Goal: Task Accomplishment & Management: Complete application form

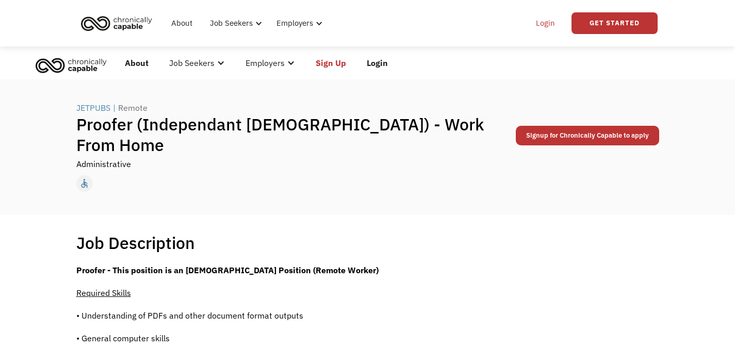
click at [543, 23] on link "Login" at bounding box center [545, 23] width 31 height 33
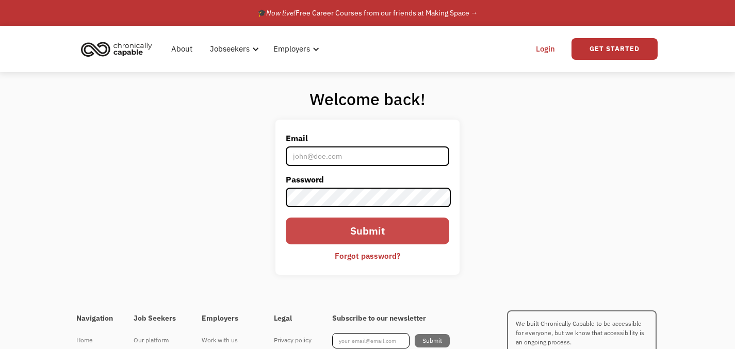
type input "karen.edmisten@gmail.com"
click at [380, 229] on input "Submit" at bounding box center [367, 231] width 163 height 26
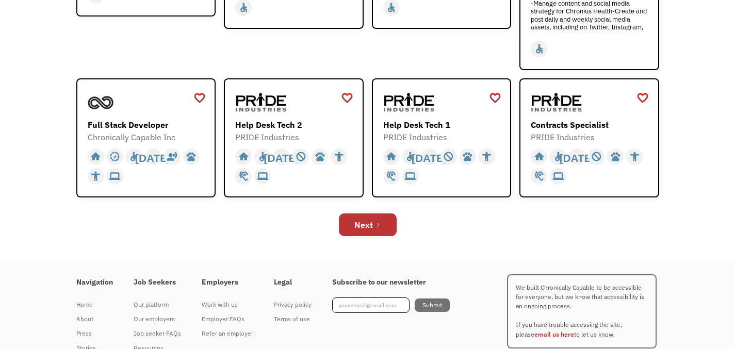
scroll to position [384, 0]
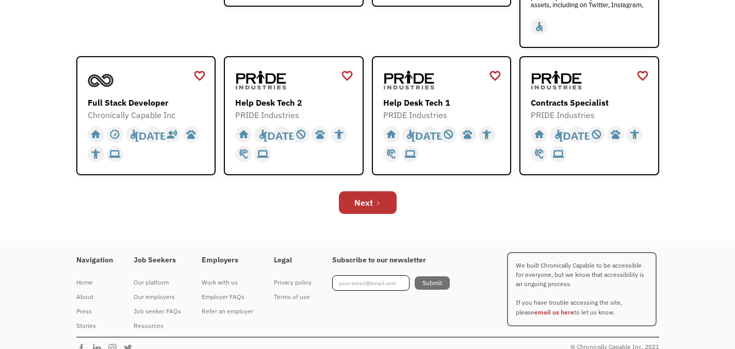
click at [375, 199] on link "Next" at bounding box center [368, 202] width 58 height 23
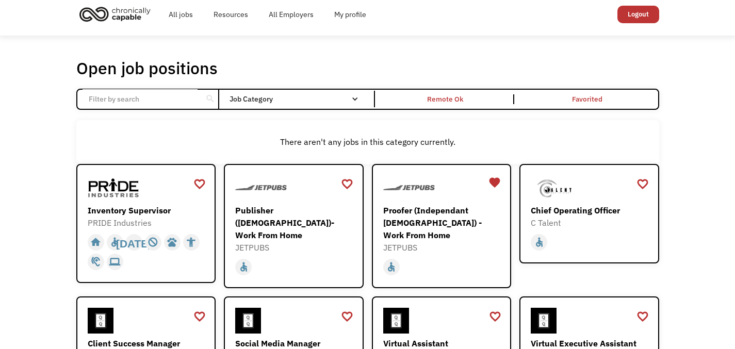
scroll to position [18, 0]
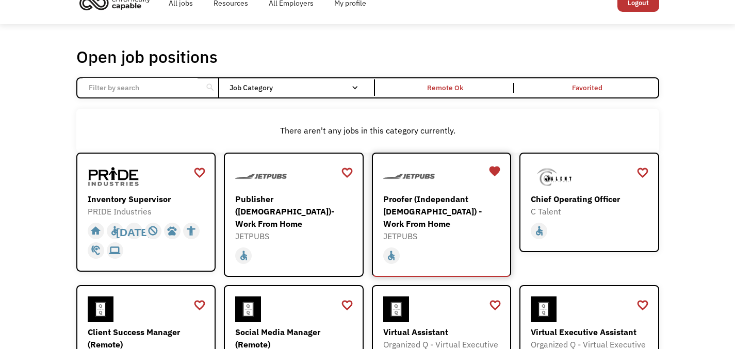
click at [448, 201] on div "Proofer (Independant [DEMOGRAPHIC_DATA]) - Work From Home" at bounding box center [443, 211] width 120 height 37
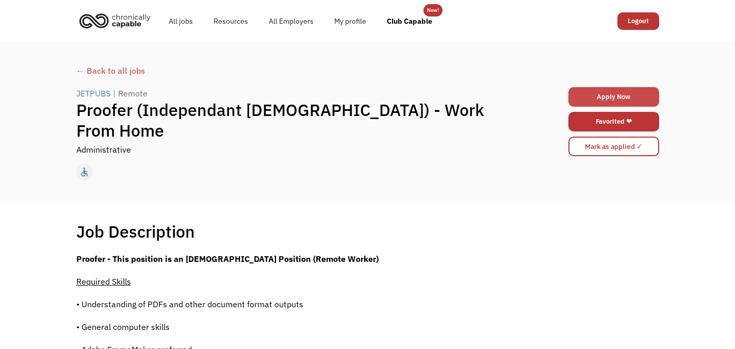
click at [616, 94] on link "Apply Now" at bounding box center [613, 97] width 91 height 20
click at [108, 68] on div "← Back to all jobs" at bounding box center [367, 70] width 583 height 12
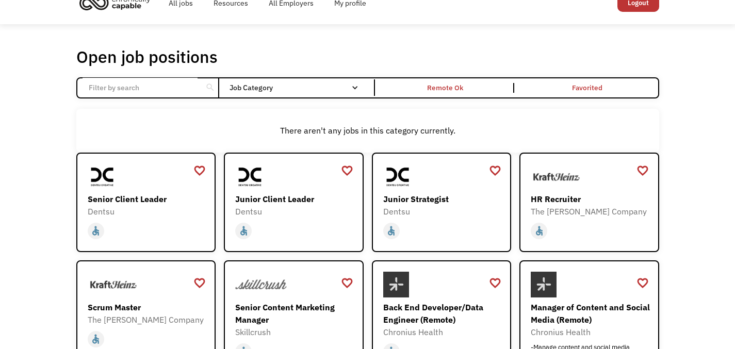
scroll to position [19, 0]
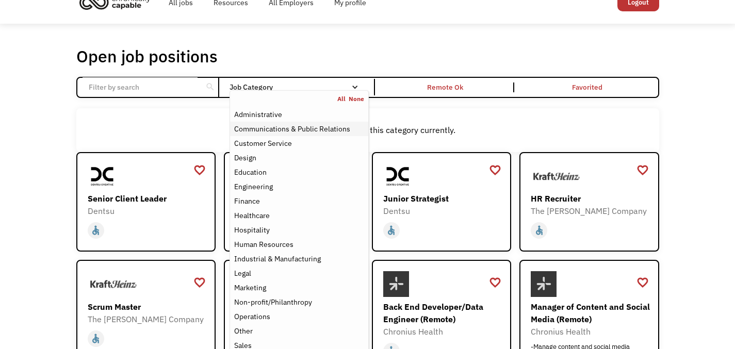
click at [297, 129] on div "Communications & Public Relations" at bounding box center [292, 129] width 116 height 12
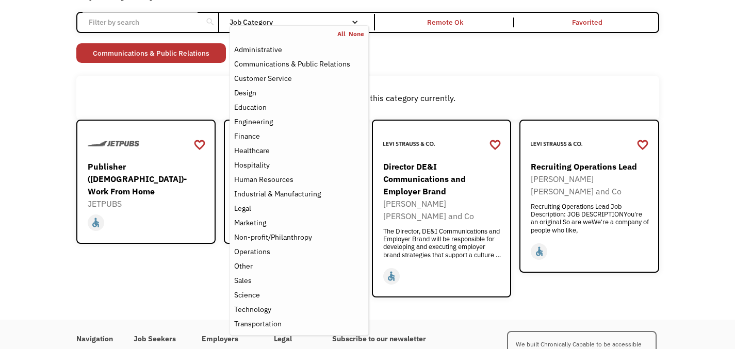
scroll to position [84, 0]
click at [732, 193] on div "Open job positions You have X liked items Search search Filter by category Admi…" at bounding box center [367, 138] width 735 height 361
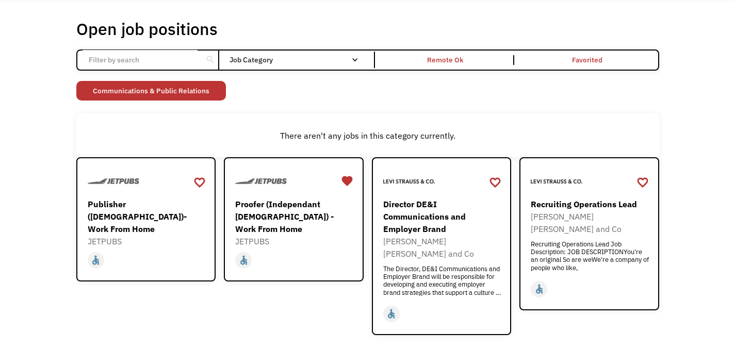
scroll to position [0, 0]
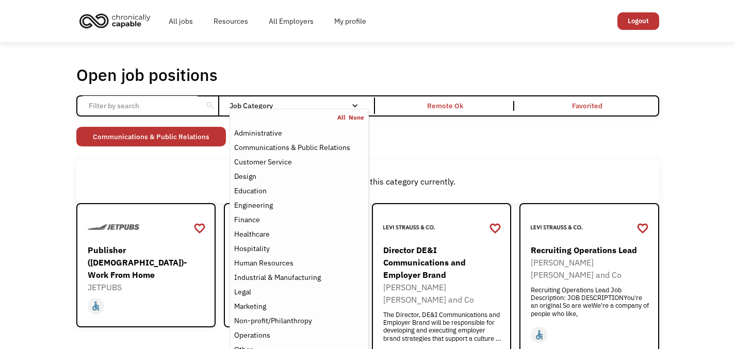
click at [352, 107] on div "Email Form" at bounding box center [354, 105] width 7 height 7
click at [323, 111] on nav "All None Administrative Communications & Public Relations Customer Service Desi…" at bounding box center [298, 264] width 139 height 310
click at [271, 161] on div "Customer Service" at bounding box center [263, 162] width 58 height 12
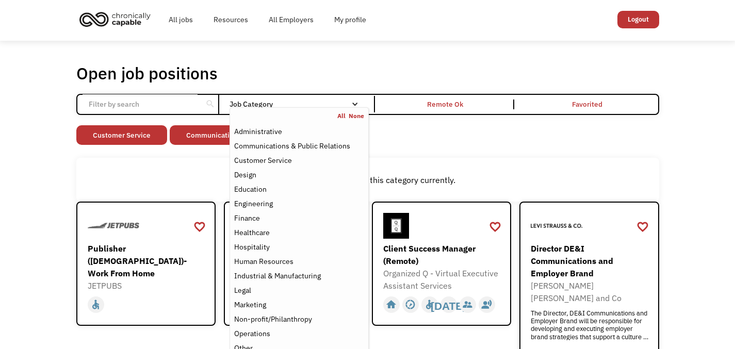
scroll to position [2, 0]
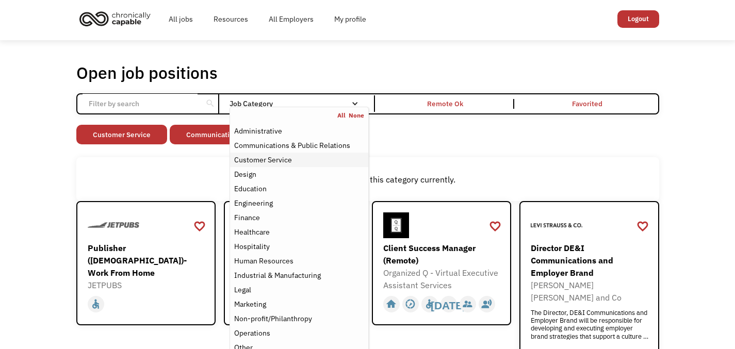
click at [278, 161] on div "Customer Service" at bounding box center [263, 160] width 58 height 12
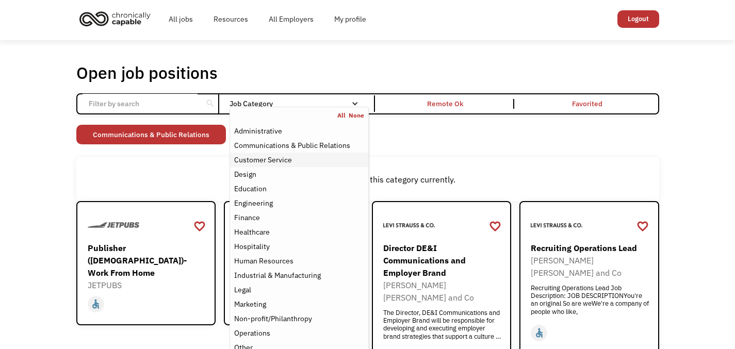
click at [270, 160] on div "Customer Service" at bounding box center [263, 160] width 58 height 12
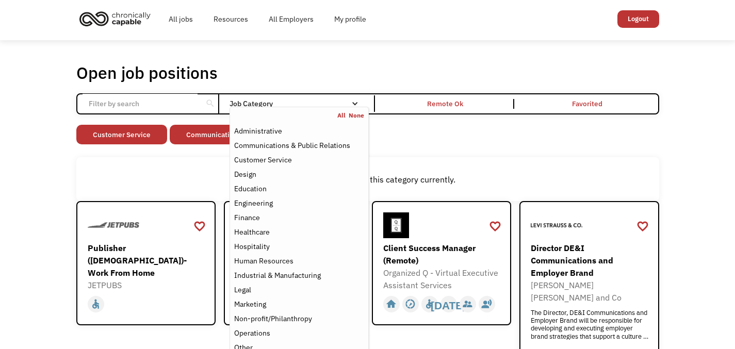
click at [419, 136] on div "Non-profit/Philanthropy Other Transportation Technology Science Sales Operation…" at bounding box center [367, 136] width 583 height 22
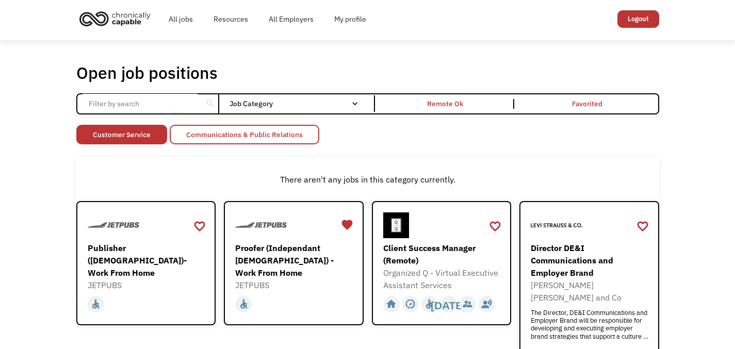
click at [306, 137] on link "Communications & Public Relations" at bounding box center [245, 135] width 150 height 20
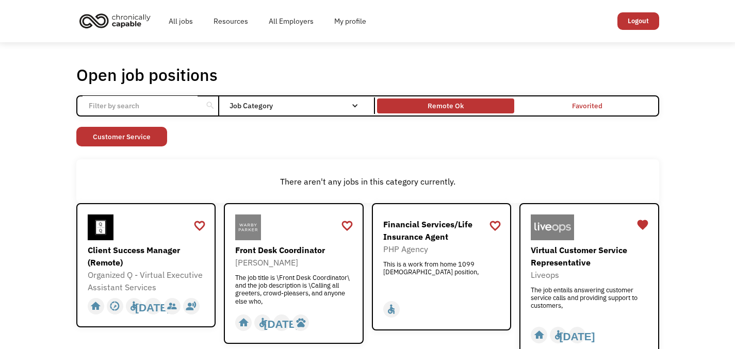
click at [442, 106] on div "Remote Ok" at bounding box center [446, 106] width 36 height 12
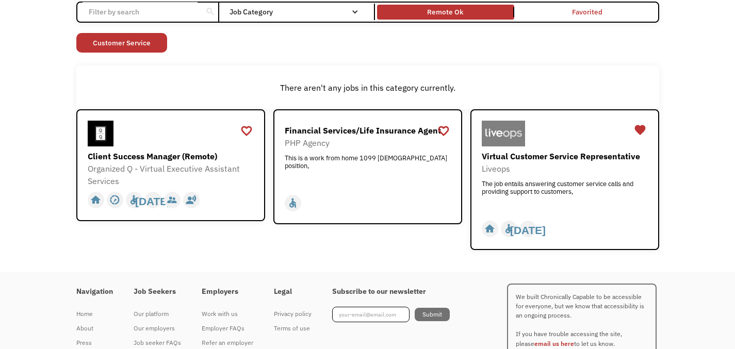
scroll to position [94, 0]
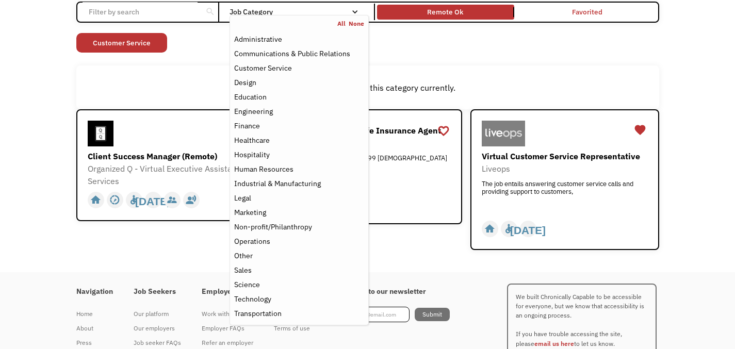
click at [351, 15] on nav "All None Administrative Communications & Public Relations Customer Service Desi…" at bounding box center [298, 170] width 139 height 310
click at [258, 210] on div "Marketing" at bounding box center [250, 212] width 32 height 12
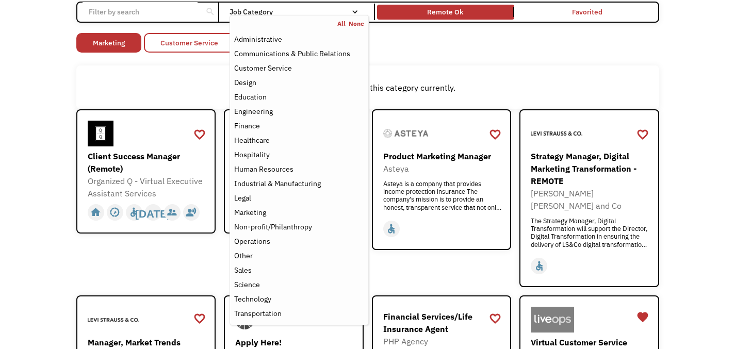
click at [203, 43] on link "Customer Service" at bounding box center [189, 43] width 91 height 20
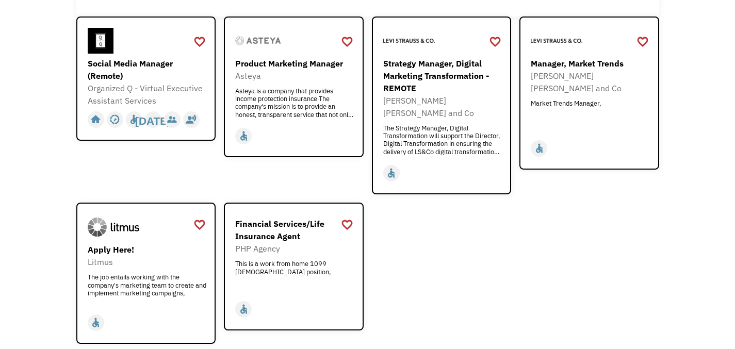
scroll to position [186, 0]
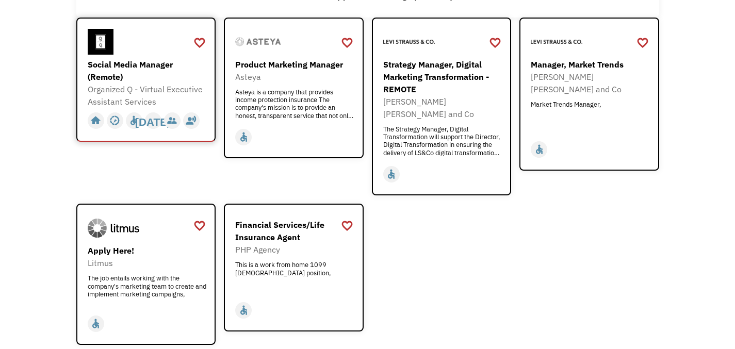
click at [128, 62] on div "Social Media Manager (Remote)" at bounding box center [148, 70] width 120 height 25
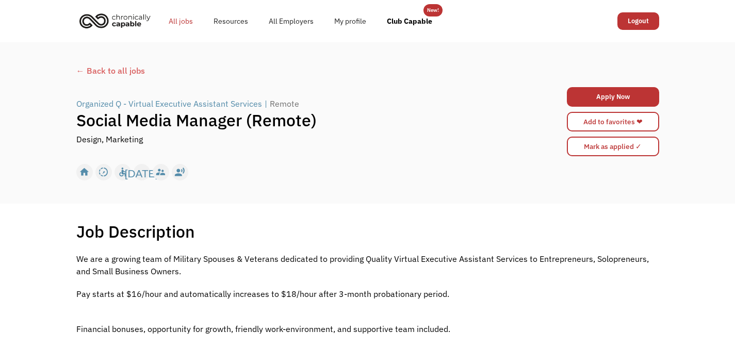
click at [175, 18] on link "All jobs" at bounding box center [180, 21] width 45 height 33
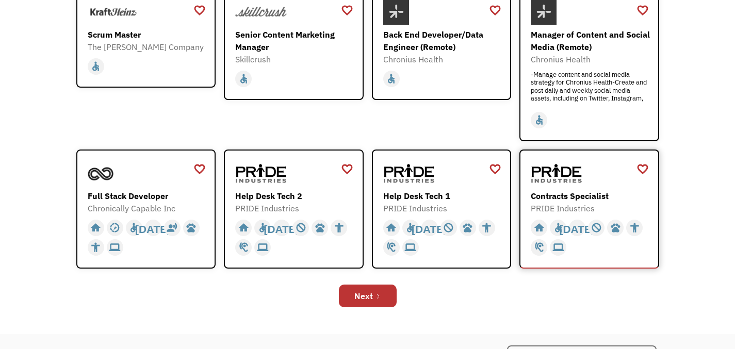
scroll to position [301, 0]
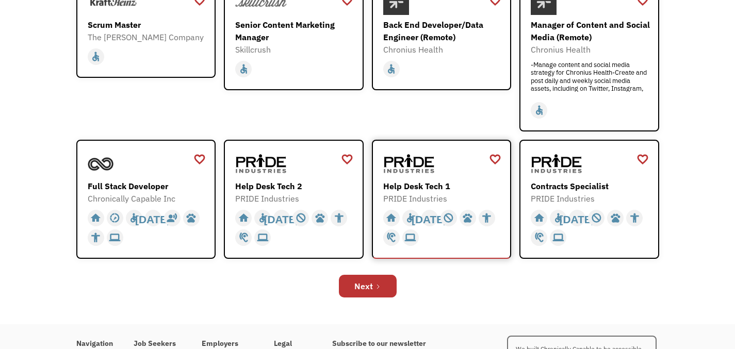
click at [421, 164] on img at bounding box center [409, 164] width 52 height 26
